Goal: Task Accomplishment & Management: Manage account settings

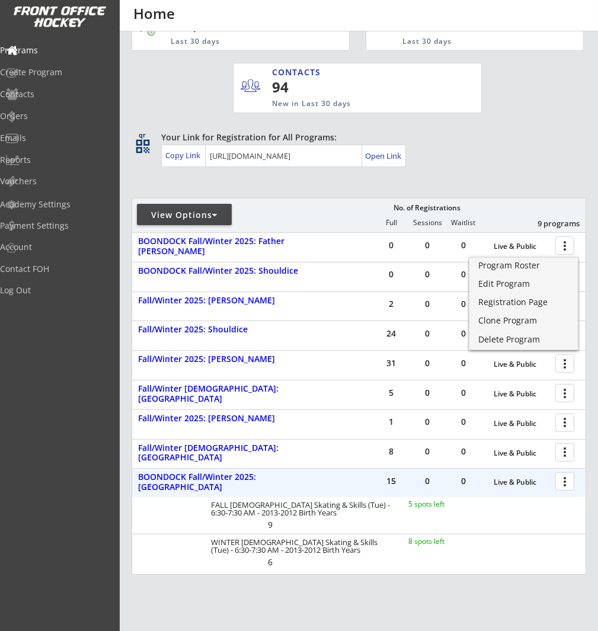
click at [571, 483] on div at bounding box center [567, 481] width 21 height 21
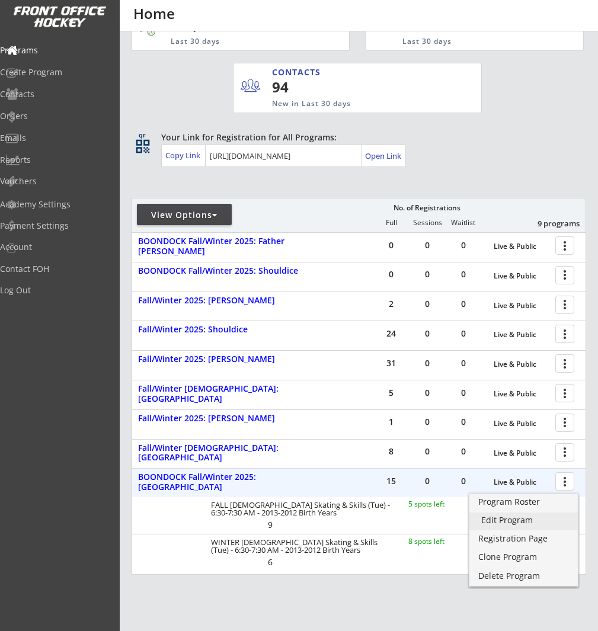
click at [553, 524] on div "Edit Program" at bounding box center [523, 520] width 85 height 8
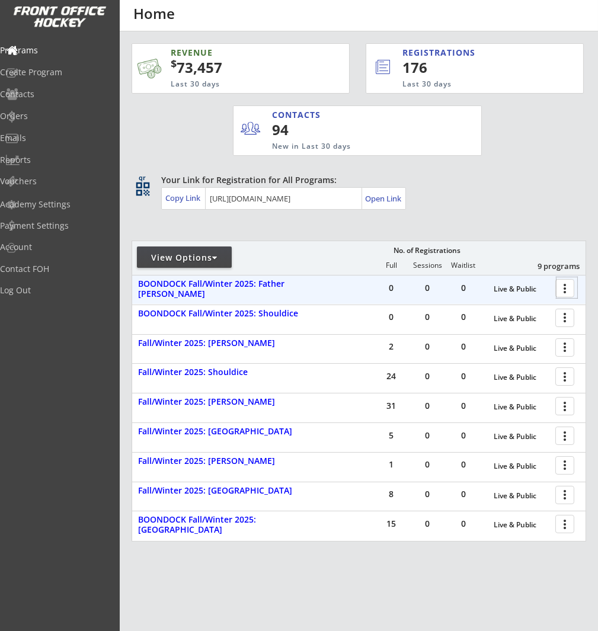
click at [569, 286] on div at bounding box center [567, 287] width 21 height 21
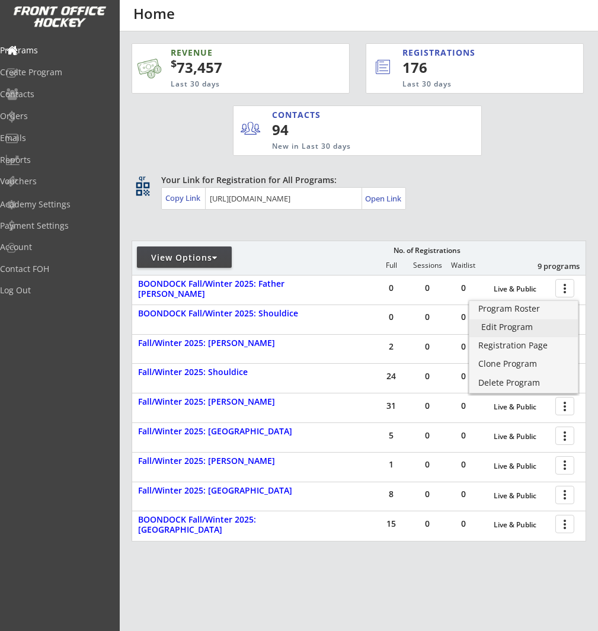
click at [558, 320] on link "Edit Program" at bounding box center [524, 329] width 108 height 18
